Goal: Task Accomplishment & Management: Complete application form

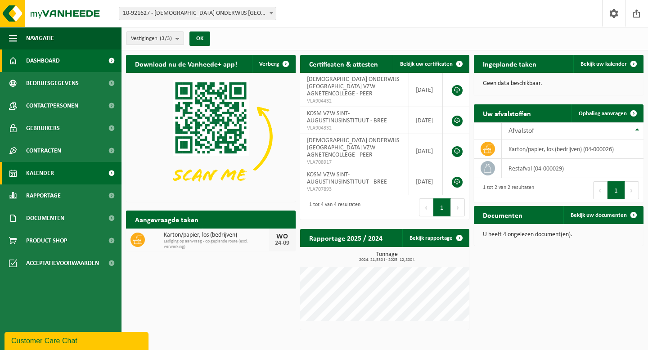
click at [45, 169] on span "Kalender" at bounding box center [40, 173] width 28 height 22
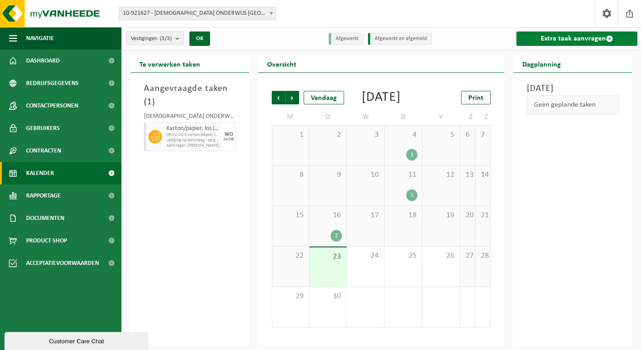
click at [607, 36] on span at bounding box center [609, 38] width 7 height 7
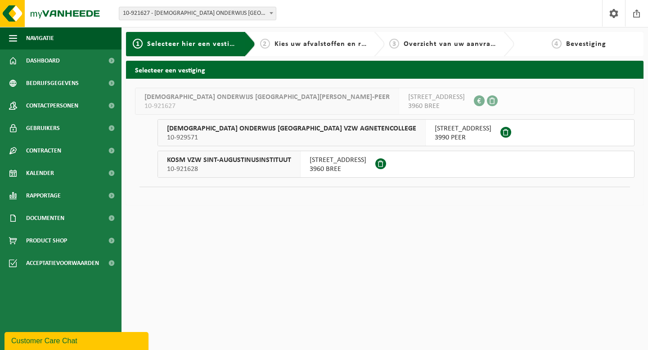
click at [320, 162] on span "SINT-JACOBSTRAAT 12" at bounding box center [338, 160] width 57 height 9
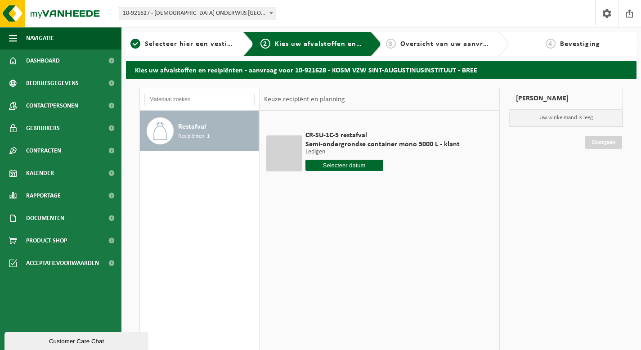
click at [363, 169] on input "text" at bounding box center [344, 165] width 77 height 11
click at [357, 257] on div "25" at bounding box center [362, 259] width 16 height 14
type input "Van [DATE]"
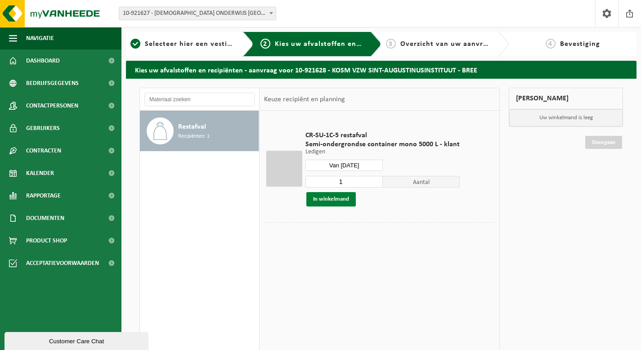
click at [339, 202] on button "In winkelmand" at bounding box center [330, 199] width 49 height 14
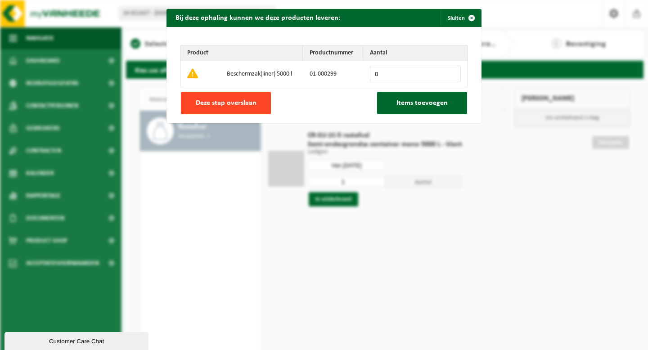
click at [238, 101] on span "Deze stap overslaan" at bounding box center [226, 102] width 61 height 7
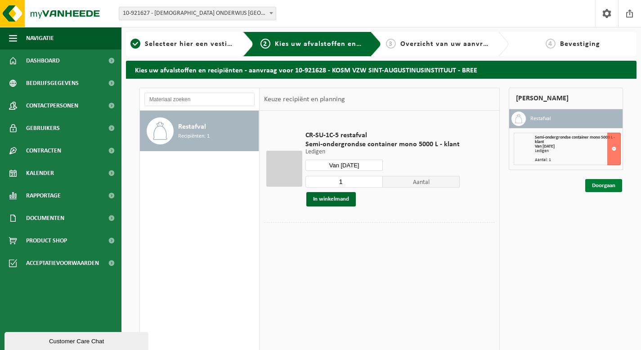
click at [599, 188] on link "Doorgaan" at bounding box center [603, 185] width 37 height 13
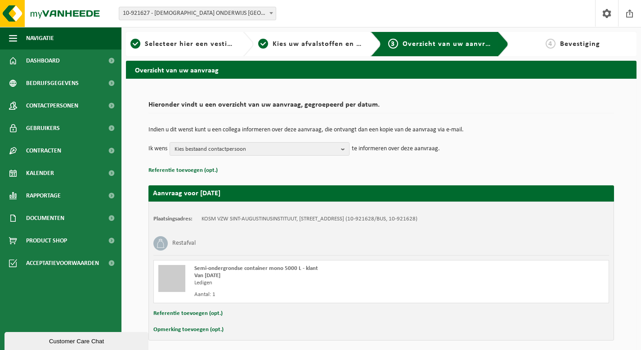
scroll to position [36, 0]
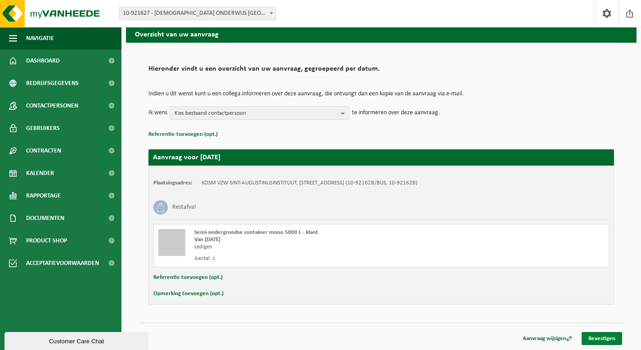
click at [602, 337] on link "Bevestigen" at bounding box center [602, 338] width 40 height 13
